Goal: Complete application form

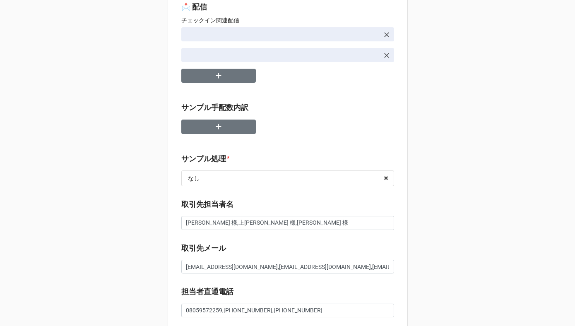
type textarea "x"
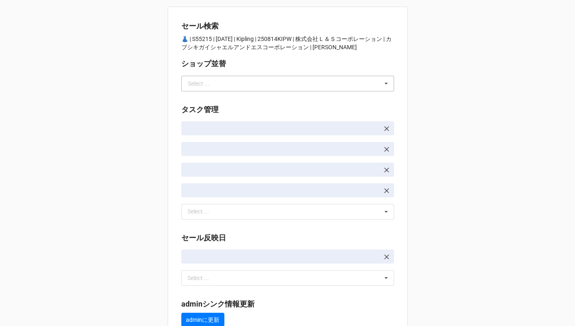
click at [201, 86] on div "Select ..." at bounding box center [199, 84] width 22 height 6
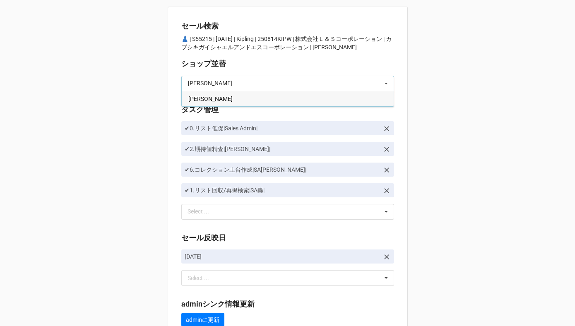
type input "[PERSON_NAME]"
click at [196, 99] on span "[PERSON_NAME]" at bounding box center [210, 99] width 44 height 7
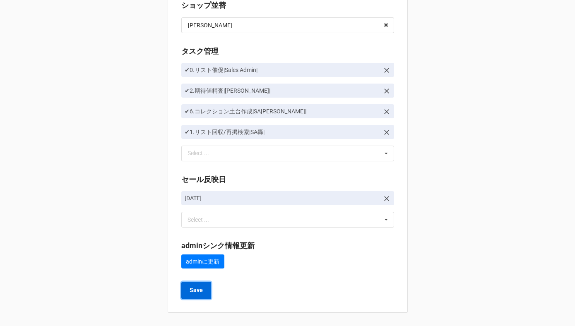
click at [191, 290] on b "Save" at bounding box center [195, 290] width 13 height 9
